Goal: Find specific page/section: Find specific page/section

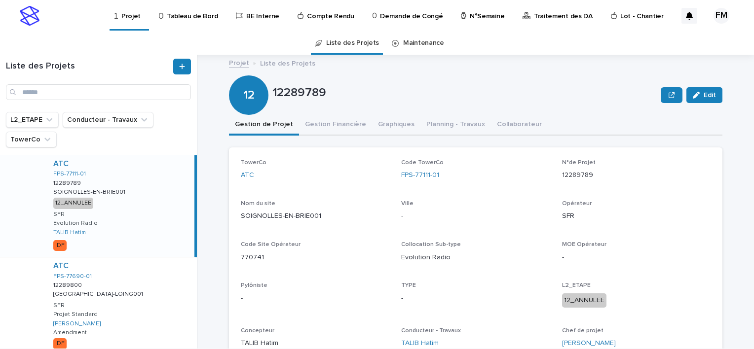
click at [183, 30] on div "Projet Tableau de Bord BE Interne Compte Rendu Demande de Congé N°Semaine Trait…" at bounding box center [377, 27] width 754 height 55
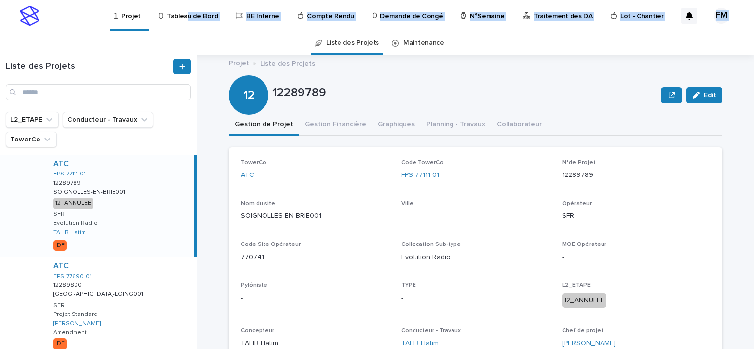
click at [187, 18] on p "Tableau de Bord" at bounding box center [192, 10] width 51 height 21
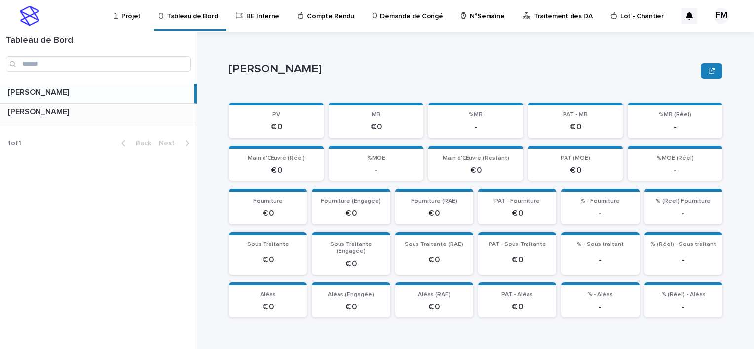
click at [113, 117] on div "FERIANI [PERSON_NAME]" at bounding box center [98, 113] width 197 height 19
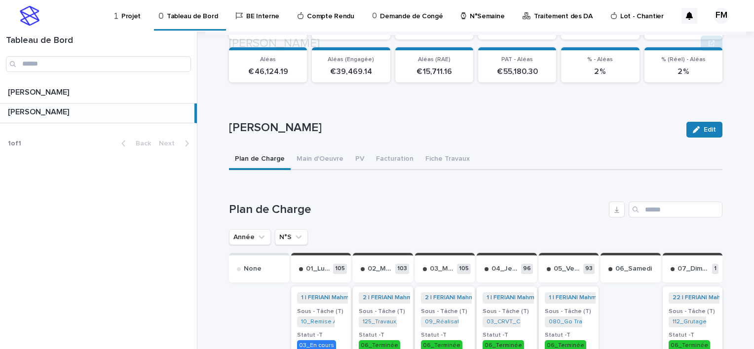
scroll to position [247, 0]
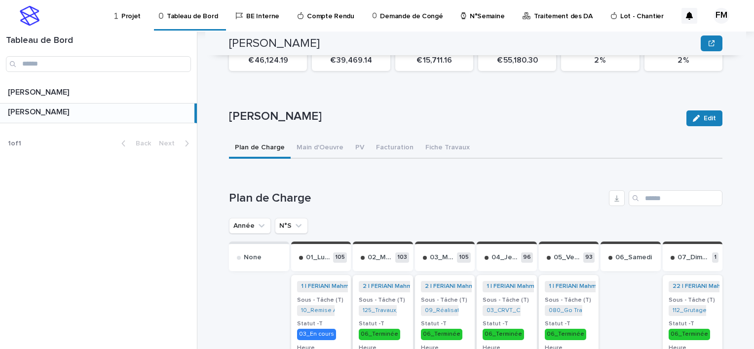
drag, startPoint x: 288, startPoint y: 213, endPoint x: 290, endPoint y: 247, distance: 33.6
click at [293, 221] on icon "N°S" at bounding box center [298, 226] width 10 height 10
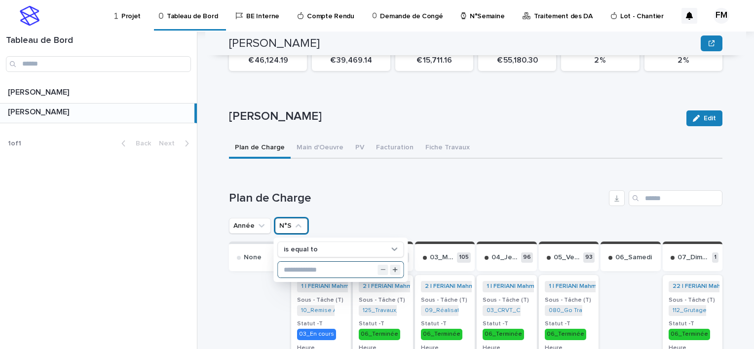
click at [316, 262] on input "text" at bounding box center [340, 270] width 125 height 16
drag, startPoint x: 338, startPoint y: 196, endPoint x: 345, endPoint y: 202, distance: 8.4
click at [338, 197] on div "Plan de Charge" at bounding box center [475, 198] width 493 height 16
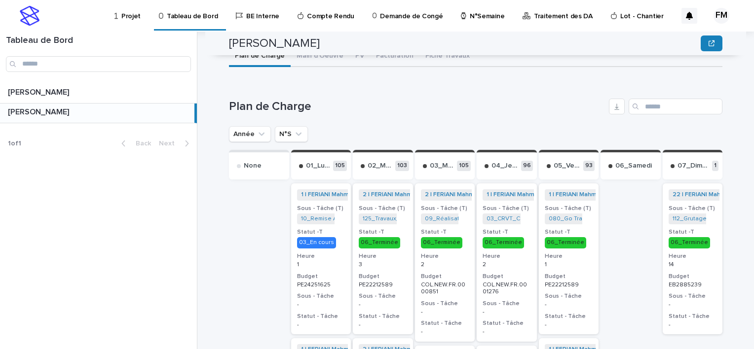
scroll to position [296, 0]
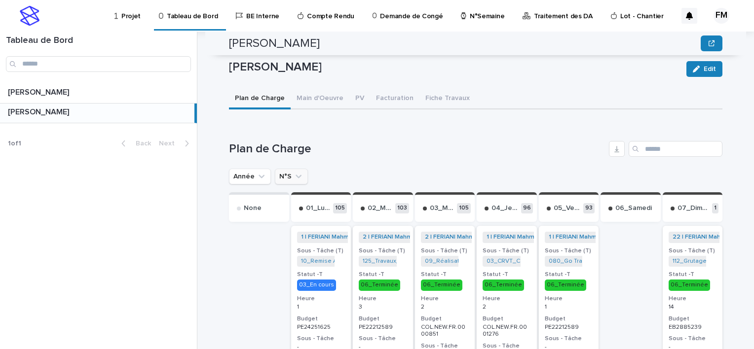
click at [281, 169] on button "N°S" at bounding box center [291, 177] width 33 height 16
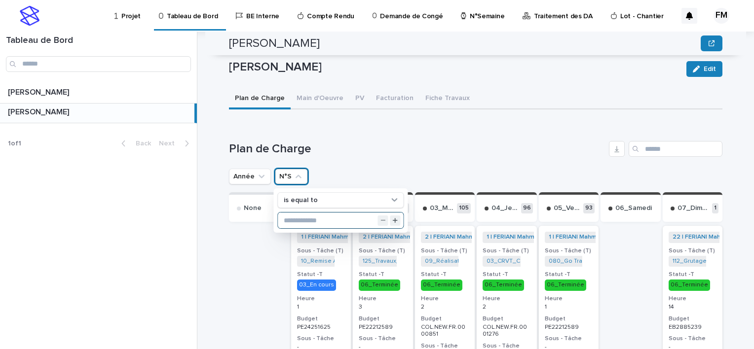
click at [321, 215] on input "text" at bounding box center [340, 221] width 125 height 16
type input "**"
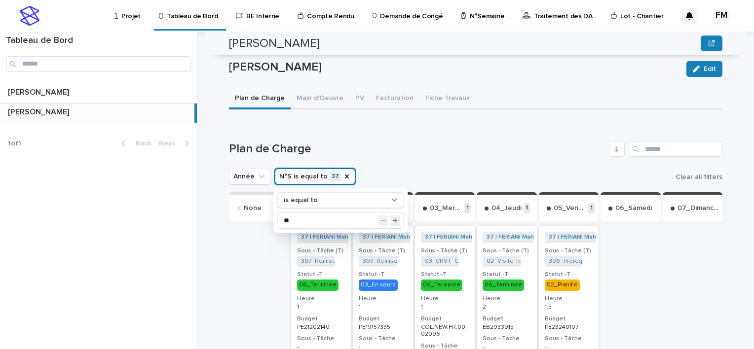
drag, startPoint x: 404, startPoint y: 137, endPoint x: 403, endPoint y: 143, distance: 6.1
click at [405, 142] on h1 "Plan de Charge" at bounding box center [417, 149] width 376 height 14
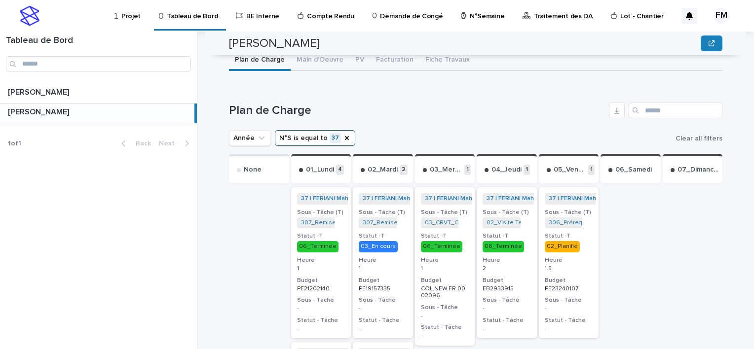
scroll to position [247, 0]
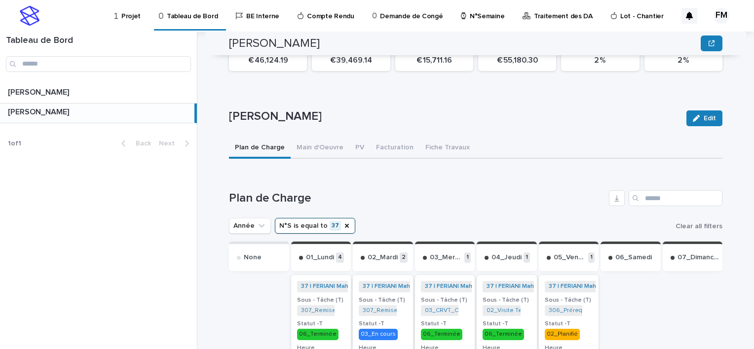
click at [331, 218] on button "N°S is equal to 37" at bounding box center [315, 226] width 80 height 16
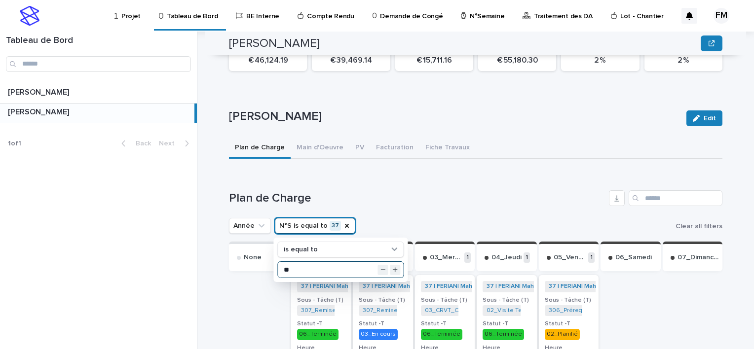
click at [306, 262] on input "**" at bounding box center [340, 270] width 125 height 16
type input "**"
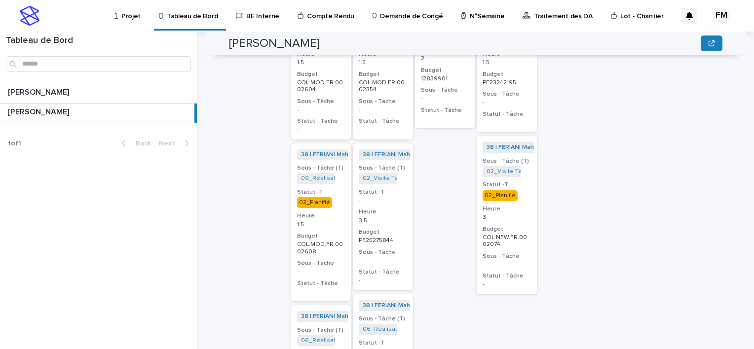
scroll to position [493, 0]
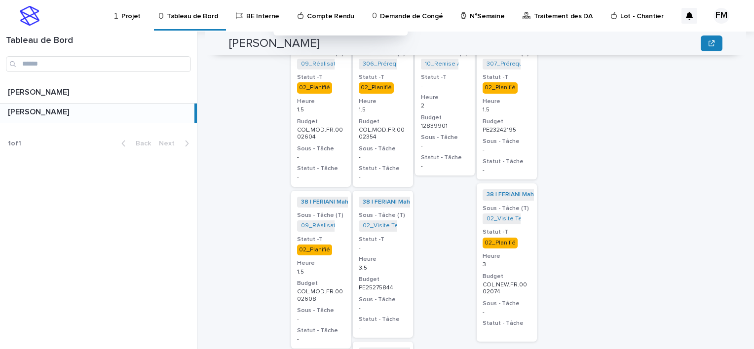
click at [391, 245] on p "-" at bounding box center [383, 248] width 48 height 7
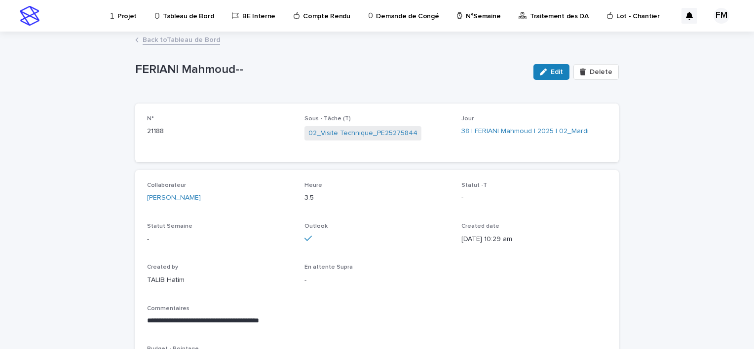
scroll to position [49, 0]
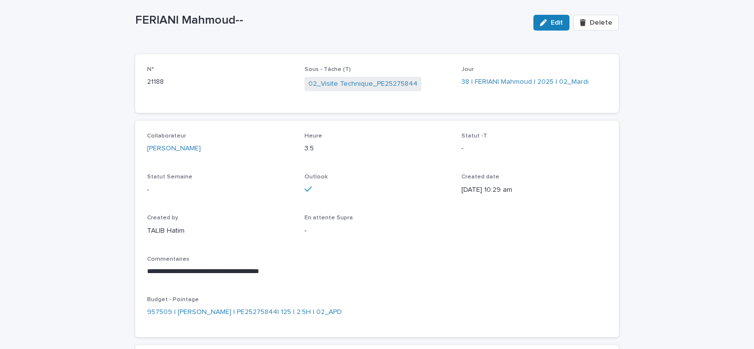
click at [546, 26] on button "Edit" at bounding box center [551, 23] width 36 height 16
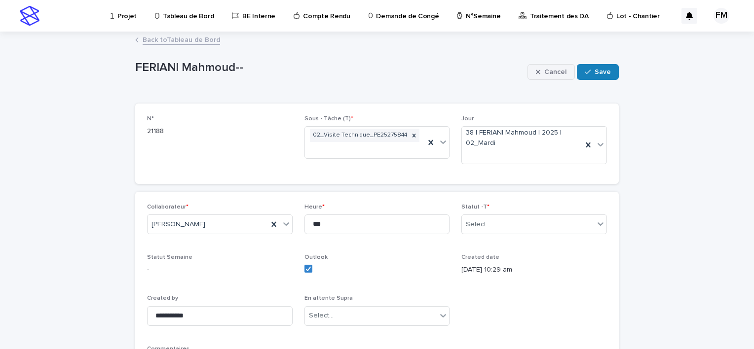
scroll to position [0, 0]
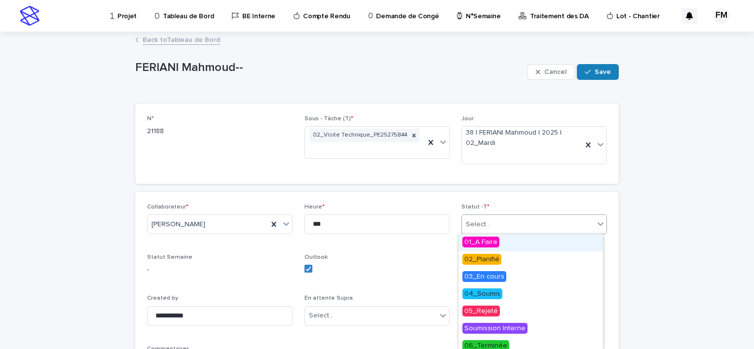
click at [507, 228] on div "Select..." at bounding box center [528, 224] width 132 height 16
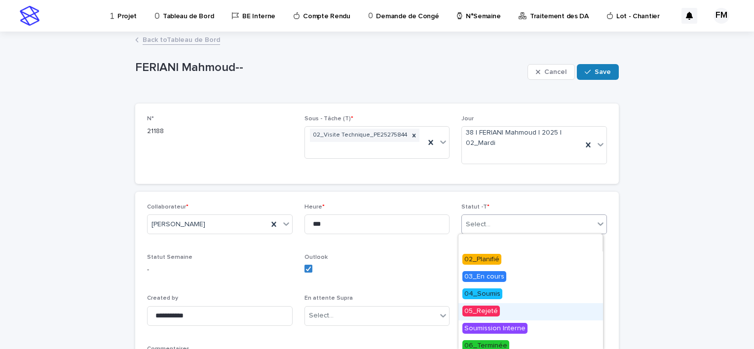
scroll to position [39, 0]
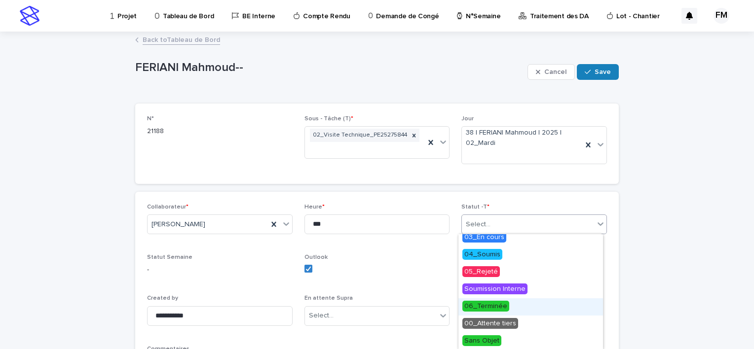
drag, startPoint x: 493, startPoint y: 310, endPoint x: 509, endPoint y: 262, distance: 50.5
click at [493, 311] on span "06_Terminée" at bounding box center [485, 306] width 47 height 11
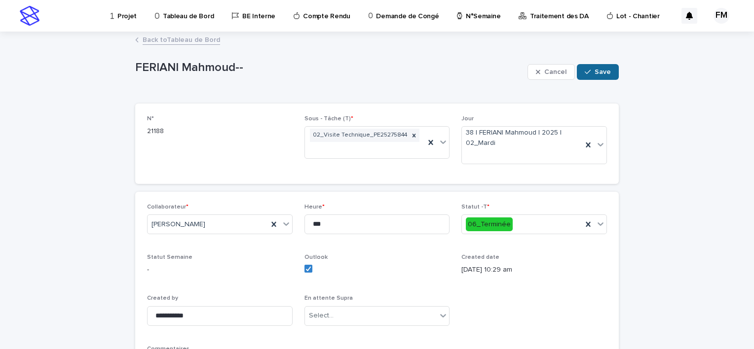
click at [604, 74] on span "Save" at bounding box center [602, 72] width 16 height 7
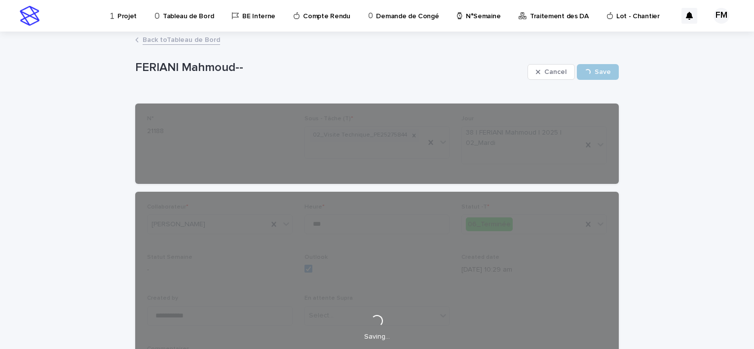
click at [186, 46] on div "Back to Tableau de Bord" at bounding box center [376, 41] width 493 height 14
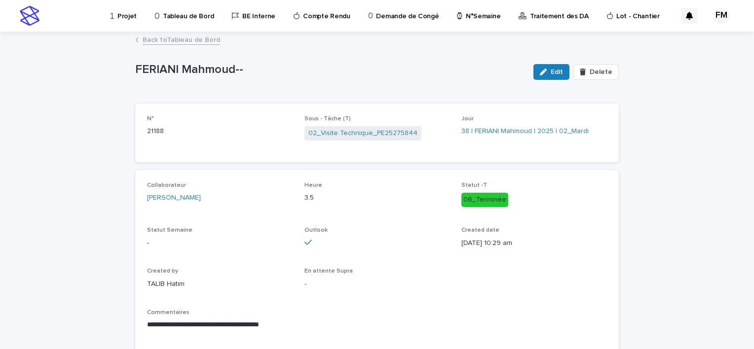
click at [197, 46] on div "Back to Tableau de Bord" at bounding box center [376, 41] width 493 height 14
click at [197, 45] on div "Back to Tableau de Bord" at bounding box center [376, 41] width 493 height 14
click at [197, 39] on link "Back to Tableau de Bord" at bounding box center [181, 39] width 77 height 11
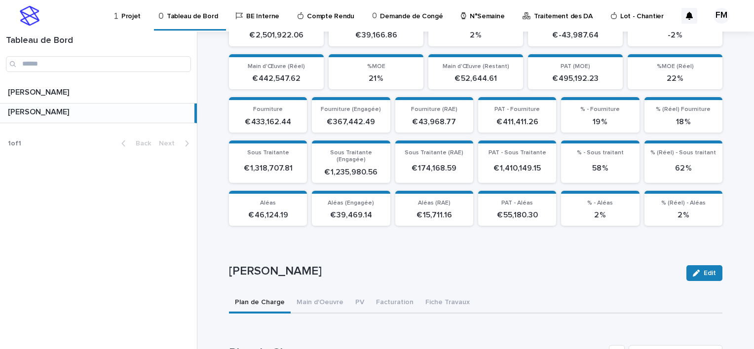
scroll to position [247, 0]
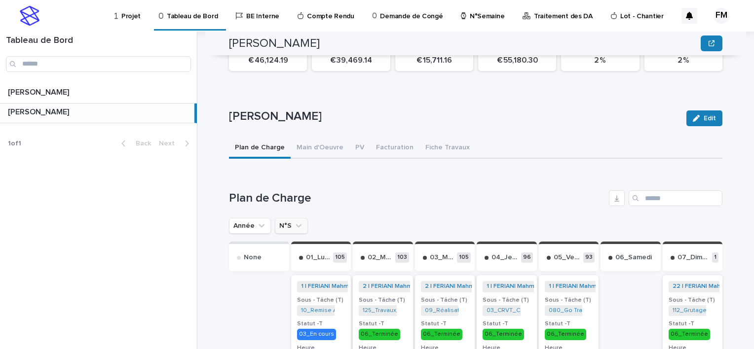
click at [287, 226] on ul "Année N°S" at bounding box center [268, 226] width 83 height 20
click at [285, 220] on button "N°S" at bounding box center [291, 226] width 33 height 16
click at [285, 219] on button "N°S" at bounding box center [291, 226] width 33 height 16
click at [285, 223] on button "N°S" at bounding box center [291, 226] width 33 height 16
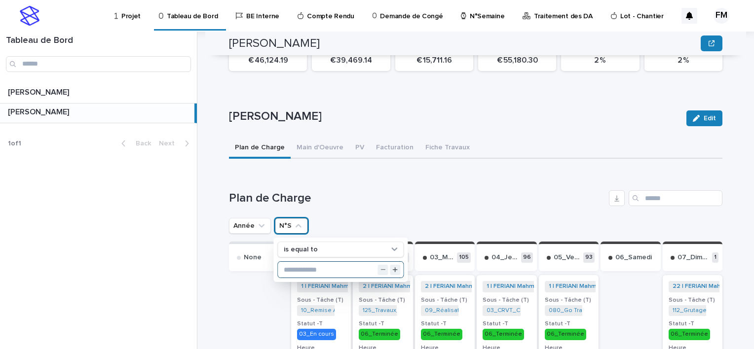
click at [293, 262] on input "text" at bounding box center [340, 270] width 125 height 16
type input "**"
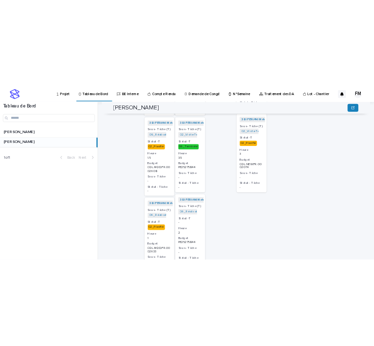
scroll to position [641, 0]
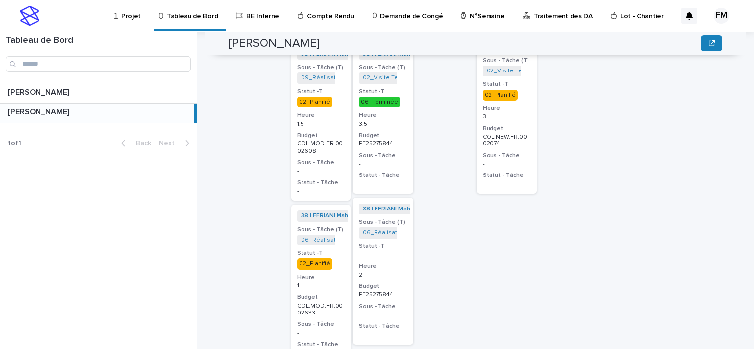
click at [403, 255] on div "38 | FERIANI Mahmoud | 2025 + 0 Sous - Tâche (T) 06_Réalisation Trame APD_PE252…" at bounding box center [383, 271] width 60 height 147
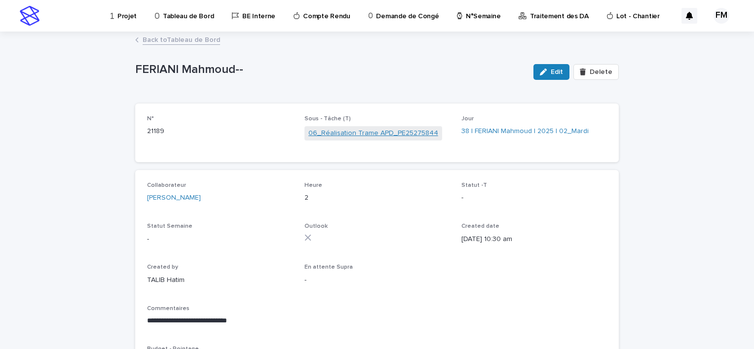
click at [373, 128] on link "06_Réalisation Trame APD_PE25275844" at bounding box center [373, 133] width 130 height 10
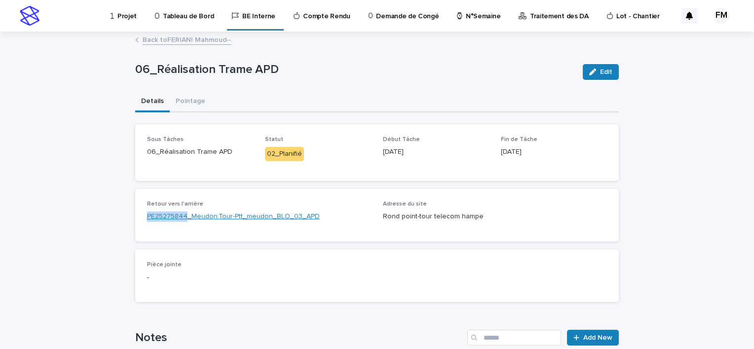
drag, startPoint x: 141, startPoint y: 219, endPoint x: 183, endPoint y: 214, distance: 42.7
click at [183, 214] on div "Retour vers l'arrière PE25275844_Meudon:Tour-Ptt_meudon_BLO_03_APD Adresse du s…" at bounding box center [376, 215] width 483 height 53
copy link "PE25275844"
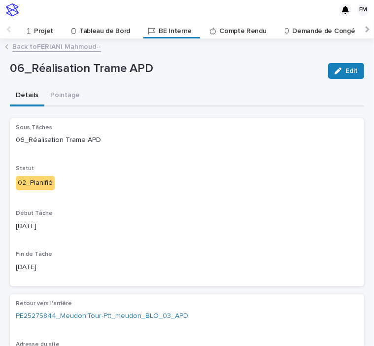
click at [53, 52] on div "Back to [PERSON_NAME]--" at bounding box center [187, 47] width 374 height 14
click at [55, 45] on link "Back to [PERSON_NAME]--" at bounding box center [56, 45] width 89 height 11
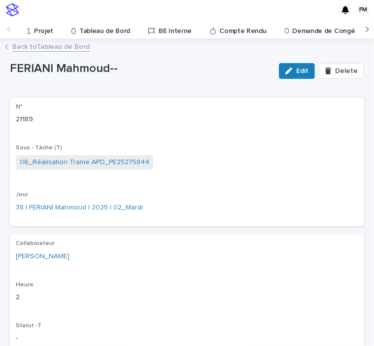
click at [42, 31] on p "Projet" at bounding box center [43, 28] width 19 height 16
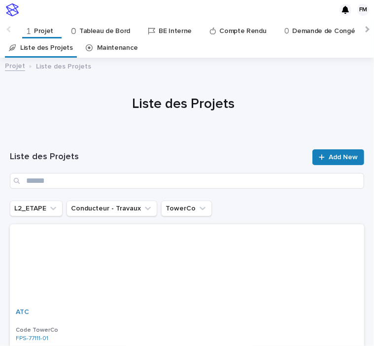
click at [95, 26] on p "Tableau de Bord" at bounding box center [104, 28] width 51 height 16
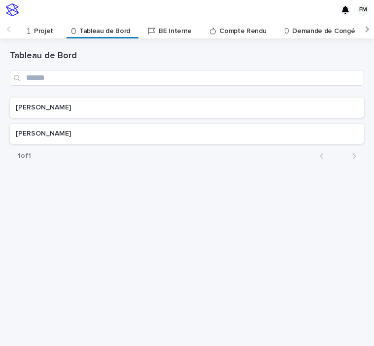
click at [43, 33] on p "Projet" at bounding box center [43, 28] width 19 height 16
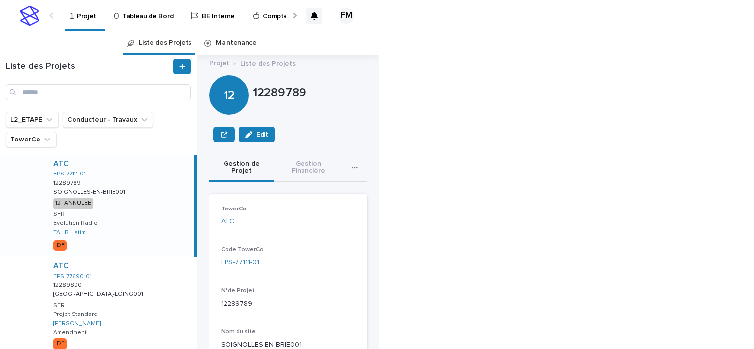
click at [302, 221] on div "ATC" at bounding box center [288, 221] width 134 height 10
click at [64, 93] on input "Search" at bounding box center [98, 92] width 185 height 16
paste input "**********"
type input "**********"
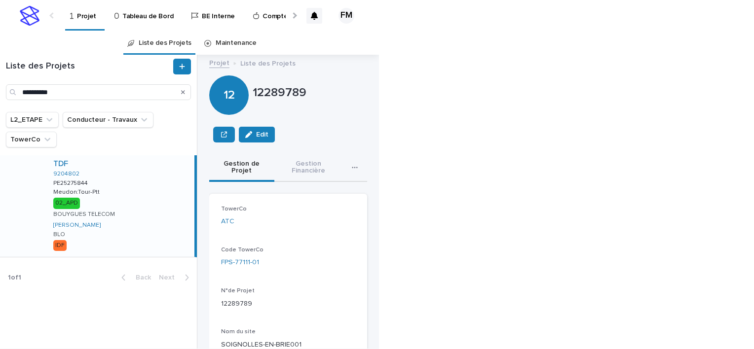
click at [130, 234] on div "TDF 9204802 PE25275844 PE25275844 Meudon:Tour-Ptt Meudon:Tour-Ptt 02_APD BOUYGU…" at bounding box center [119, 206] width 149 height 102
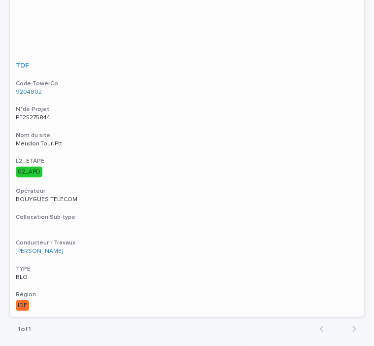
scroll to position [193, 0]
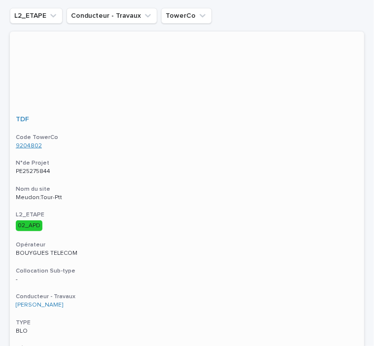
click at [24, 143] on link "9204802" at bounding box center [29, 146] width 26 height 7
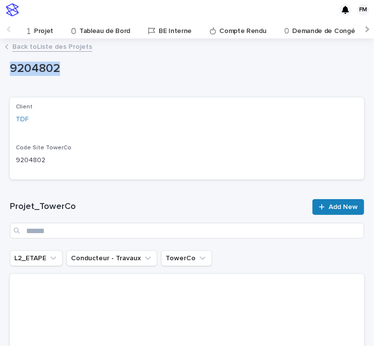
drag, startPoint x: 60, startPoint y: 72, endPoint x: 6, endPoint y: 67, distance: 53.5
